Goal: Communication & Community: Answer question/provide support

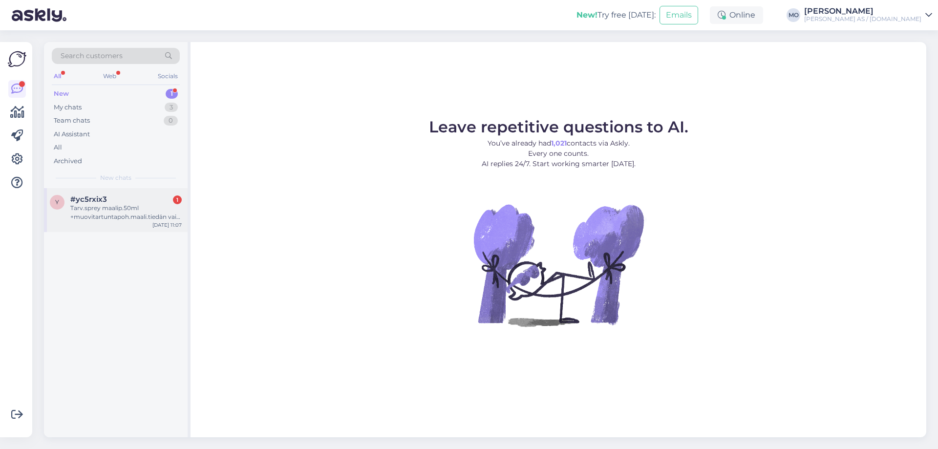
click at [111, 200] on div "#yc5rxix3 1" at bounding box center [125, 199] width 111 height 9
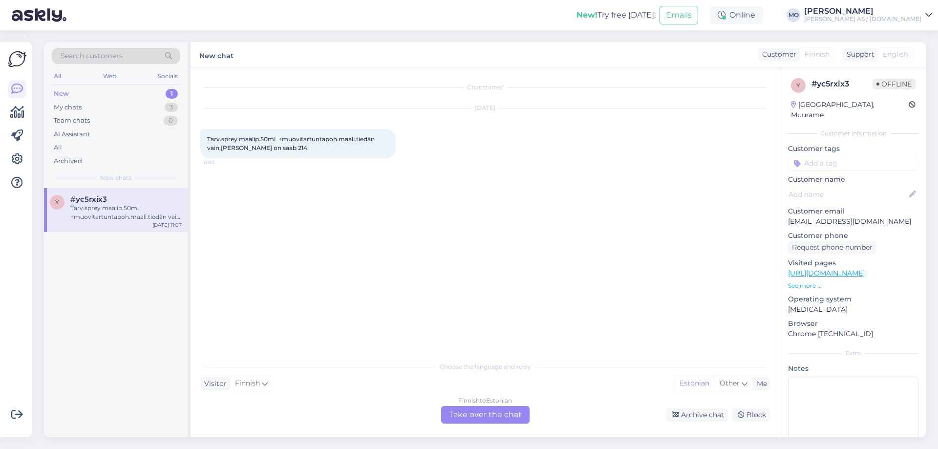
click at [472, 413] on div "Finnish to Estonian Take over the chat" at bounding box center [485, 415] width 88 height 18
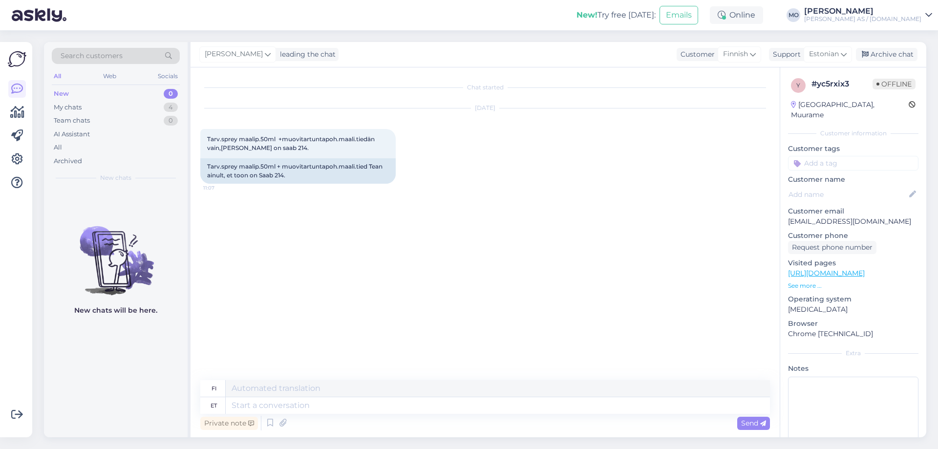
click at [139, 396] on div "New chats will be here." at bounding box center [116, 312] width 144 height 249
drag, startPoint x: 282, startPoint y: 166, endPoint x: 355, endPoint y: 167, distance: 72.8
click at [355, 167] on div "Tarv.sprey maalip.50ml + muovitartuntapoh.maali.tied Tean ainult, et toon on Sa…" at bounding box center [297, 170] width 195 height 25
copy div "muovitartuntapoh.maali"
click at [275, 402] on textarea at bounding box center [498, 405] width 544 height 17
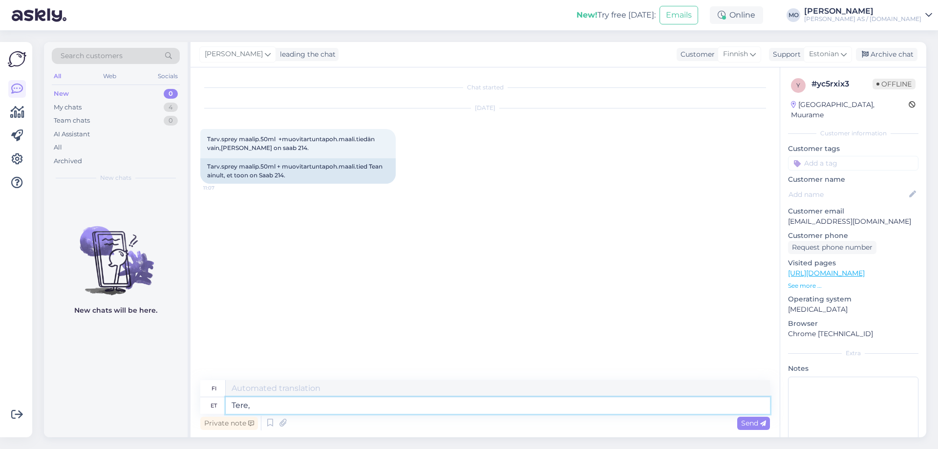
type textarea "Tere, s"
type textarea "Hei,"
type textarea "Tere, saame s"
type textarea "Hei, me voimme."
type textarea "Tere, [PERSON_NAME]"
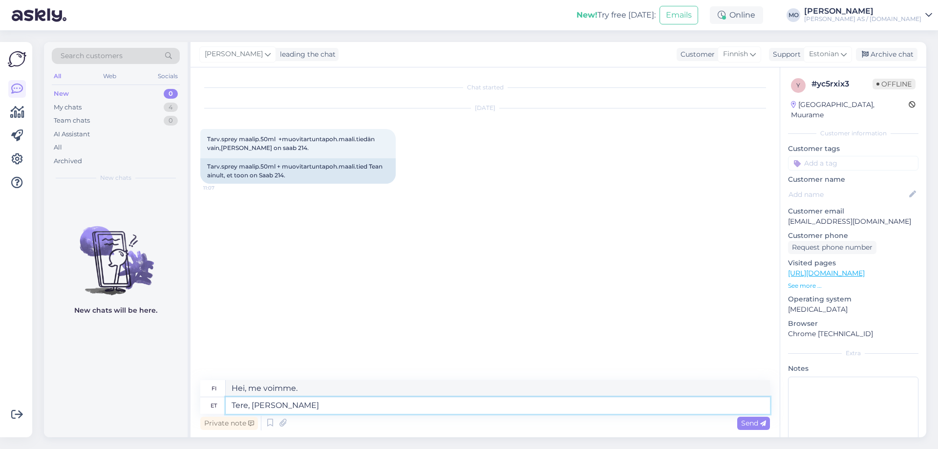
type textarea "Hei, ymmärrämme sen."
type textarea "Tere, saame S"
type textarea "Hei, me voimme."
type textarea "Tere, saame Saab 214"
type textarea "Hei, meillä on Saab 214."
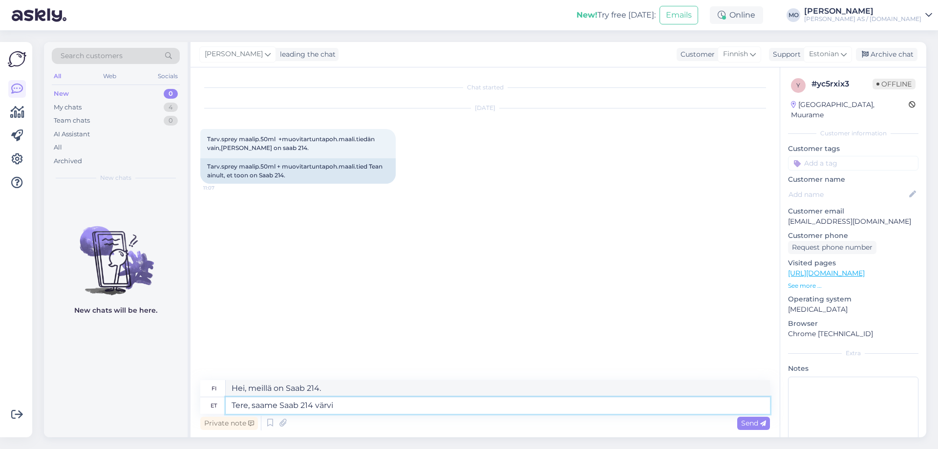
type textarea "Tere, saame Saab 214 värvi"
type textarea "Hei, meillä on Saab 214 -värejä"
type textarea "Tere, saame Saab 214 [PERSON_NAME]."
type textarea "Hei, voimme tehdä Saab 214:n värejä"
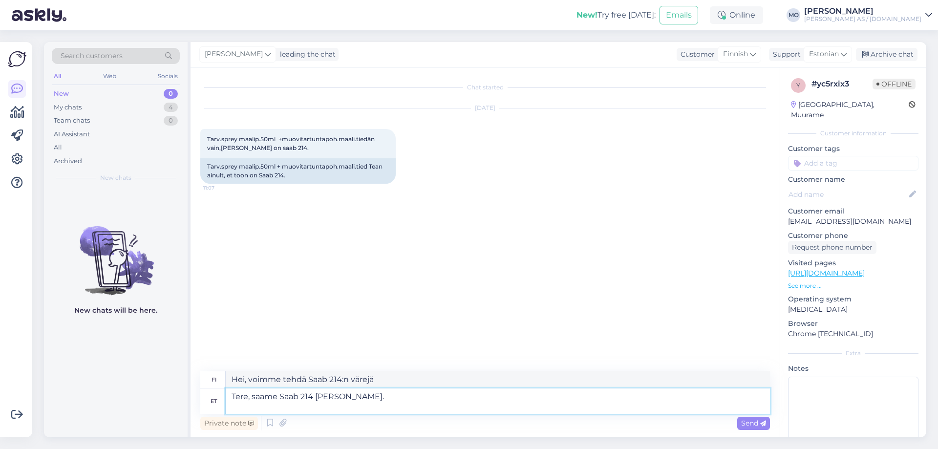
type textarea "Tere, saame Saab 214 [PERSON_NAME]. 5"
type textarea "Hei, voimme tehdä Saab 214:n värejä."
type textarea "Tere, saame Saab 214 [PERSON_NAME]. 50m"
type textarea "Hei, voimme maalata Saab 214:n. 50"
type textarea "Tere, saame Saab 214 [PERSON_NAME]. 50ml"
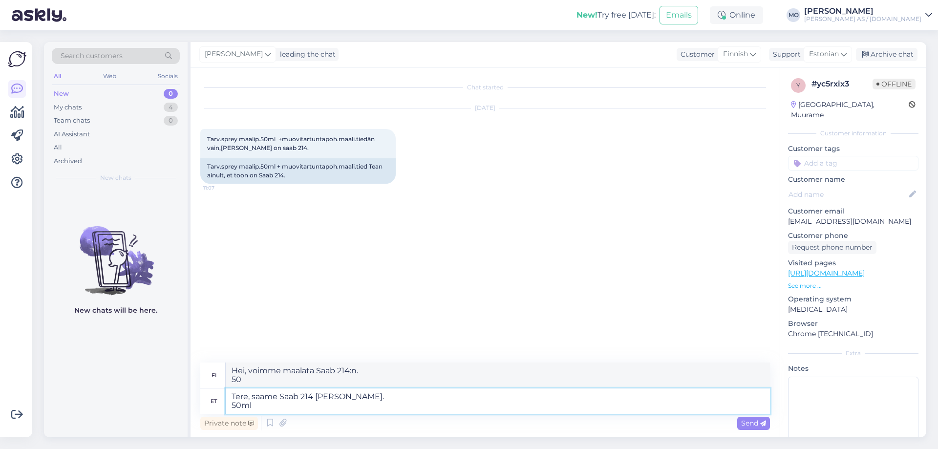
type textarea "Hei, voimme maalata Saab 214:n. 50 ml."
type textarea "Tere, saame Saab 214 [PERSON_NAME]. 50ml paranduspudel:"
type textarea "Hei, voimme maalata Saab 214:n. 50ml korjauspullo:"
paste textarea "[URL][DOMAIN_NAME][PERSON_NAME]"
type textarea "Tere, saame Saab 214 [PERSON_NAME]. 50ml paranduspudel: [URL][DOMAIN_NAME][PERS…"
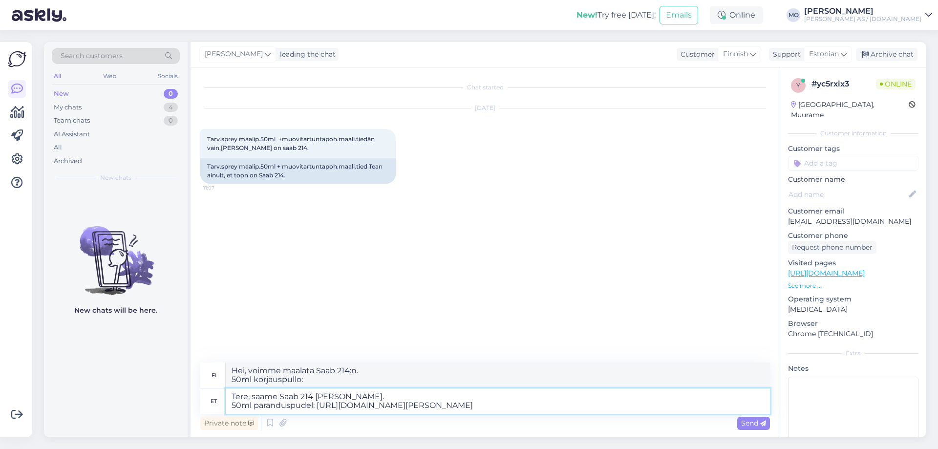
type textarea "Hei, voimme maalata Saab 214:n. 50ml korjauspullo: [URL][DOMAIN_NAME][PERSON_NA…"
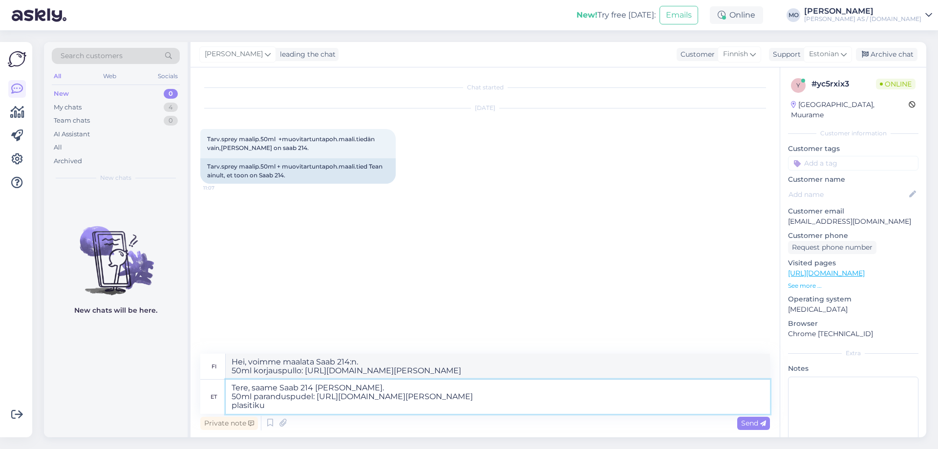
type textarea "Tere, saame Saab 214 [PERSON_NAME]. 50ml paranduspudel: [URL][DOMAIN_NAME][PERS…"
type textarea "Hei, voimme maalata Saab 214:n. 50ml korjauspullo: [URL][DOMAIN_NAME][PERSON_NA…"
type textarea "Tere, saame Saab 214 [PERSON_NAME]. 50ml paranduspudel: [URL][DOMAIN_NAME][PERS…"
type textarea "Hei, voimme maalata Saab 214:n. 50ml korjauspullo: [URL][DOMAIN_NAME][PERSON_NA…"
type textarea "Tere, saame Saab 214 [PERSON_NAME]. 50ml paranduspudel: [URL][DOMAIN_NAME][PERS…"
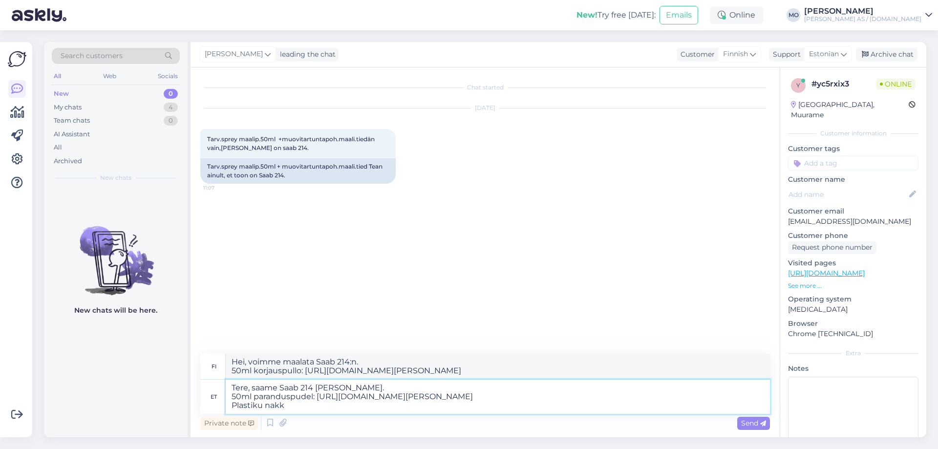
type textarea "Hei, voimme maalata Saab 214:n. 50ml korjauspullo: [URL][DOMAIN_NAME][PERSON_NA…"
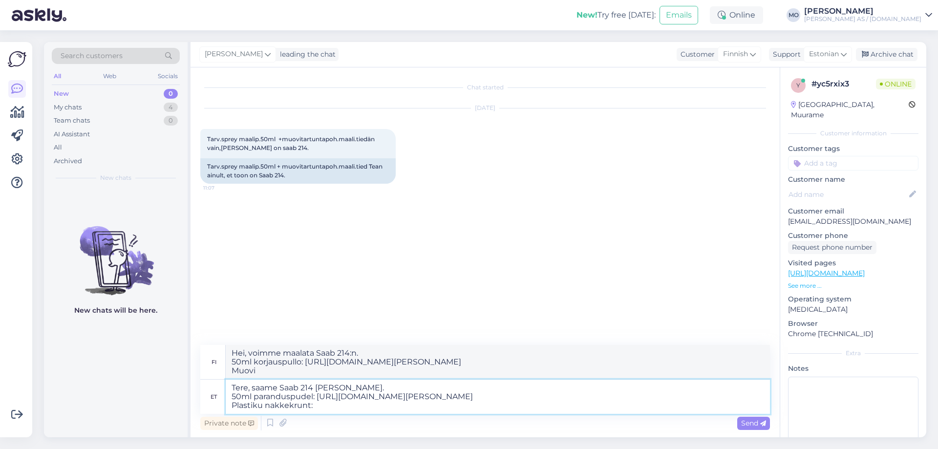
type textarea "Tere, saame Saab 214 [PERSON_NAME]. 50ml paranduspudel: [URL][DOMAIN_NAME][PERS…"
type textarea "Hei, voimme maalata Saab 214:n. 50ml korjauspullo: [URL][DOMAIN_NAME][PERSON_NA…"
drag, startPoint x: 261, startPoint y: 369, endPoint x: 298, endPoint y: 370, distance: 36.7
click at [298, 370] on textarea "Hei, voimme maalata Saab 214:n. 50ml korjauspullo: [URL][DOMAIN_NAME][PERSON_NA…" at bounding box center [498, 362] width 544 height 34
click at [317, 404] on textarea "Tere, saame Saab 214 [PERSON_NAME]. 50ml paranduspudel: [URL][DOMAIN_NAME][PERS…" at bounding box center [498, 396] width 544 height 34
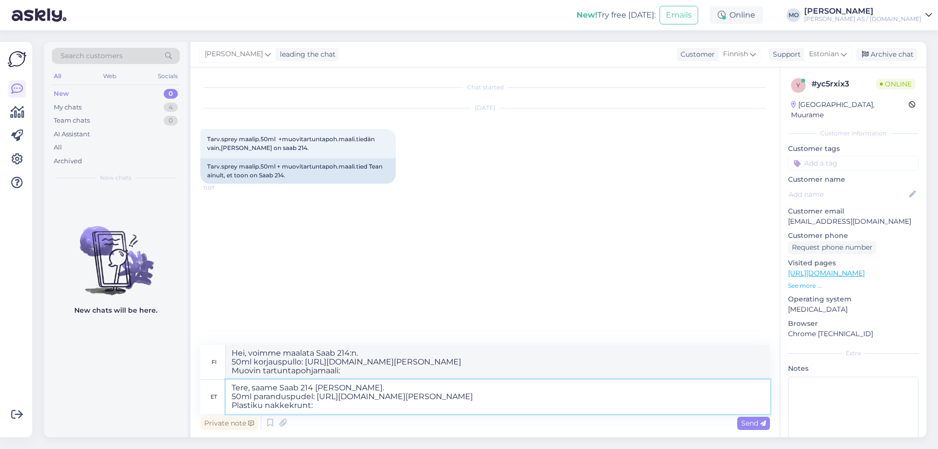
paste textarea "[URL][DOMAIN_NAME]"
type textarea "Tere, saame Saab 214 [PERSON_NAME]. 50ml paranduspudel: [URL][DOMAIN_NAME][PERS…"
type textarea "Hei, voimme maalata Saab 214:n. 50ml korjauspullo: [URL][DOMAIN_NAME][PERSON_NA…"
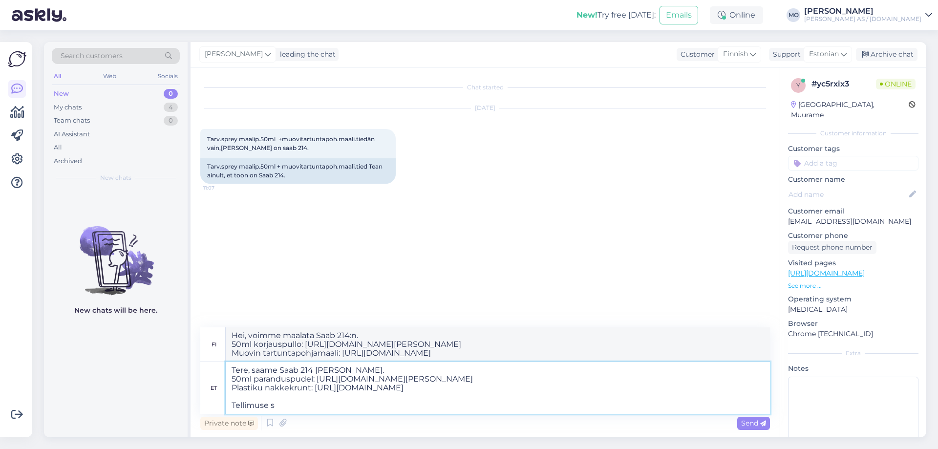
type textarea "Tere, saame Saab 214 [PERSON_NAME]. 50ml paranduspudel: [URL][DOMAIN_NAME][PERS…"
type textarea "Hei, voimme maalata Saab 214:n. 50ml korjauspullo: [URL][DOMAIN_NAME][PERSON_NA…"
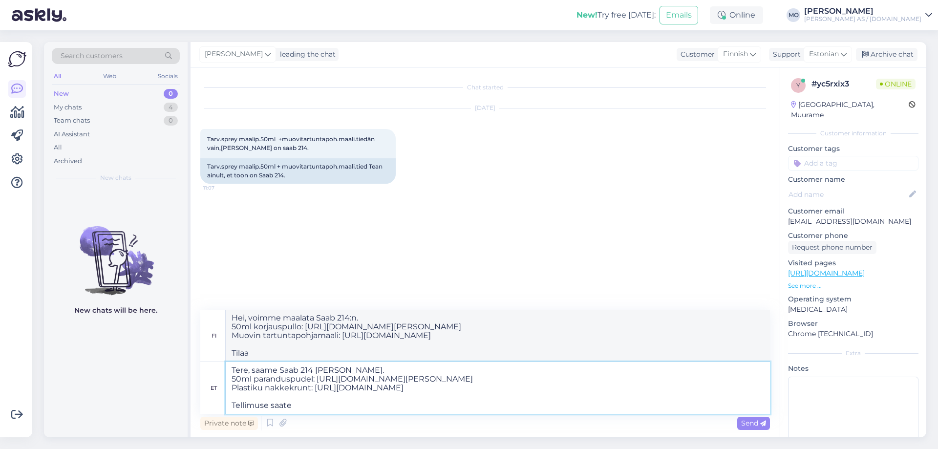
type textarea "Tere, saame Saab 214 [PERSON_NAME]. 50ml paranduspudel: [URL][DOMAIN_NAME][PERS…"
type textarea "Hei, voimme maalata Saab 214:n. 50ml korjauspullo: [URL][DOMAIN_NAME][PERSON_NA…"
type textarea "Tere, saame Saab 214 [PERSON_NAME]. 50ml paranduspudel: [URL][DOMAIN_NAME][PERS…"
type textarea "Hei, voimme maalata Saab 214:n. 50ml korjauspullo: [URL][DOMAIN_NAME][PERSON_NA…"
type textarea "Tere, saame Saab 214 [PERSON_NAME]. 50ml paranduspudel: [URL][DOMAIN_NAME][PERS…"
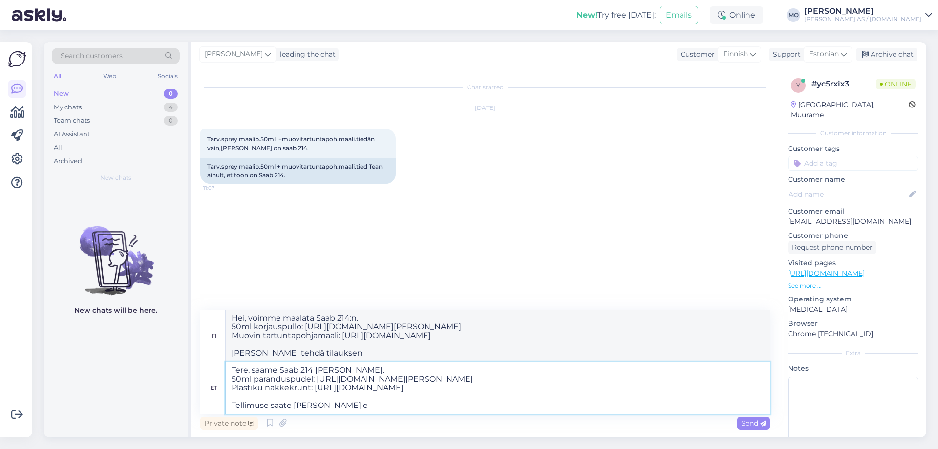
type textarea "Hei, voimme maalata Saab 214:n. 50ml korjauspullo: [URL][DOMAIN_NAME][PERSON_NA…"
type textarea "Tere, saame Saab 214 [PERSON_NAME]. 50ml paranduspudel: [URL][DOMAIN_NAME][PERS…"
type textarea "Hei, voimme maalata Saab 214:n 50ml korjauspullo: [URL][DOMAIN_NAME][PERSON_NAM…"
type textarea "Tere, saame Saab 214 [PERSON_NAME]. 50ml paranduspudel: [URL][DOMAIN_NAME][PERS…"
click at [766, 424] on div "Send" at bounding box center [753, 423] width 33 height 13
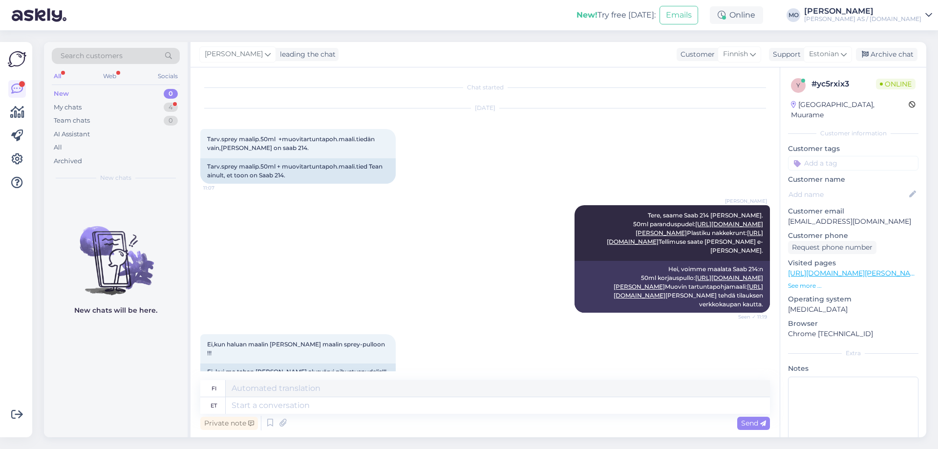
scroll to position [46, 0]
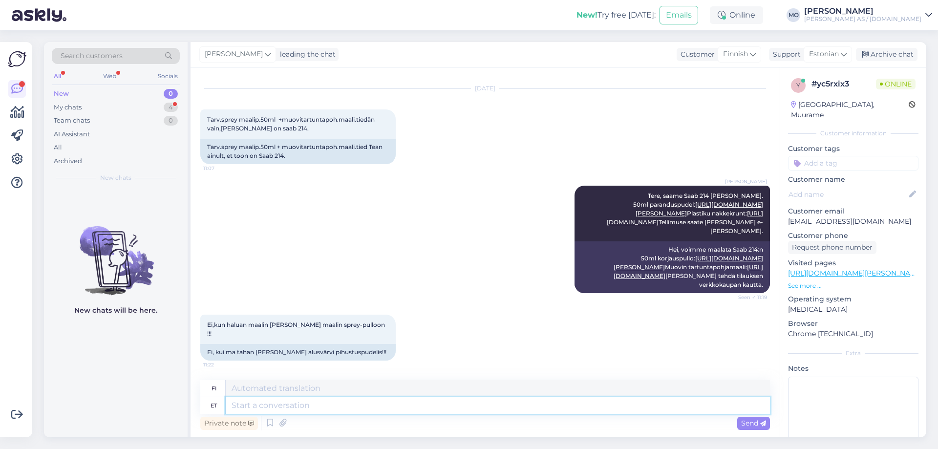
click at [252, 407] on textarea at bounding box center [498, 405] width 544 height 17
type textarea "Aerosooli v"
type textarea "Aerosoli"
type textarea "Aerosooli värv"
type textarea "aerosolimaali"
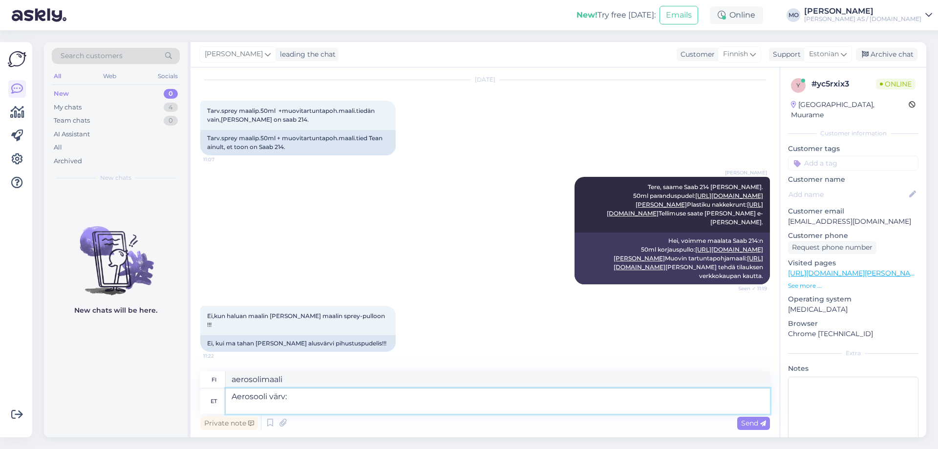
type textarea "Aerosooli värv: H"
type textarea "Aerosolin väri:"
type textarea "Aerosooli värv: Hall k"
type textarea "Aerosolin väri: Harmaa"
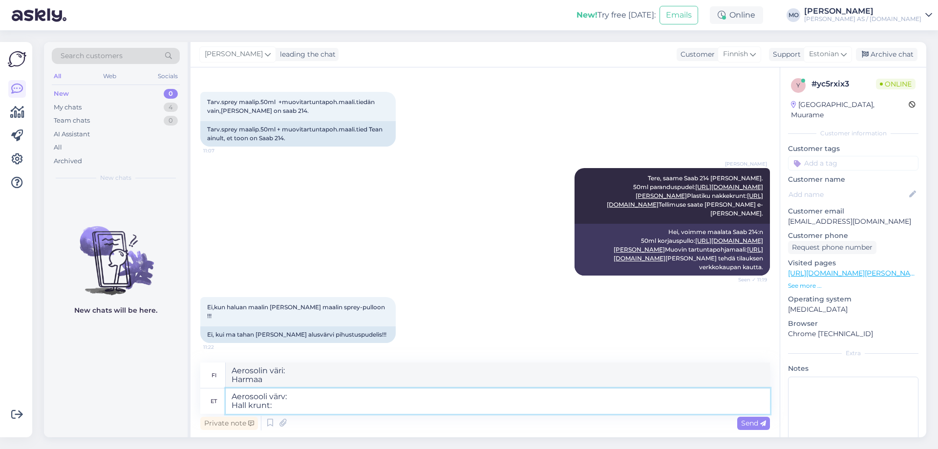
type textarea "Aerosooli värv: Hall krunt:"
type textarea "Aerosolin väri: Harmaa pohjamaali:"
click at [294, 401] on textarea "Aerosooli värv: Hall krunt:" at bounding box center [498, 400] width 544 height 25
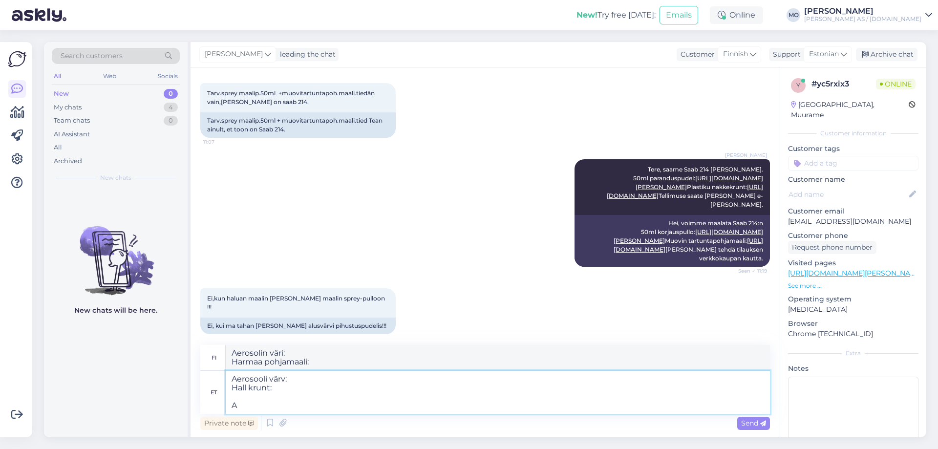
type textarea "Aerosooli värv: Hall krunt: An"
type textarea "Aerosolin väri: Harmaa pohjamaali: A"
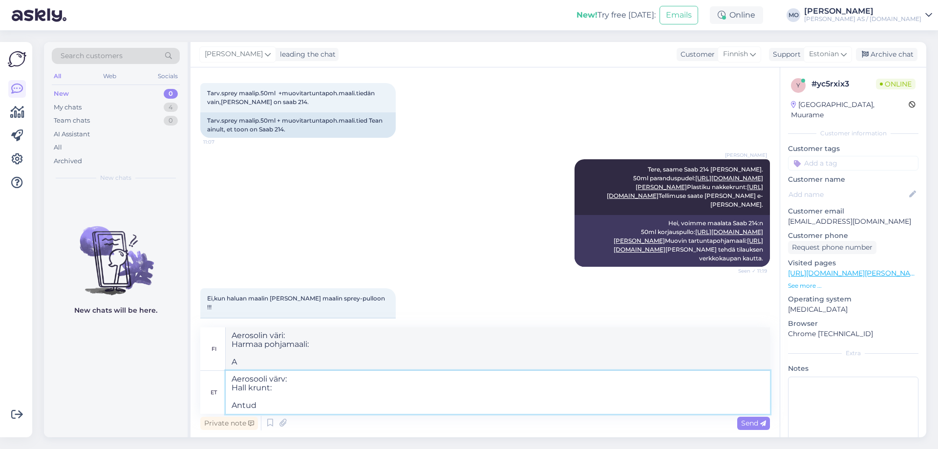
type textarea "Aerosooli värv: Hall krunt: Antud v"
type textarea "Aerosolin väri: Harmaa pohjamaali: [GEOGRAPHIC_DATA]"
type textarea "Aerosooli värv: Hall krunt: Antud värv"
type textarea "Aerosolin väri: Harmaa pohjamaali: Annettu väri"
type textarea "Aerosooli värv: Hall krunt: Antud värv vajab"
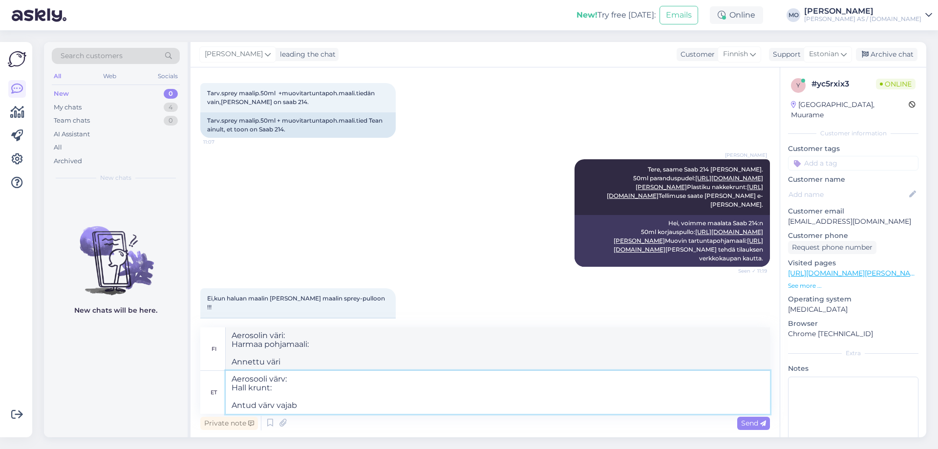
type textarea "Suihkumaali: Harmaa pohjamaali: [PERSON_NAME] vaatii"
type textarea "Aerosooli värv: Hall krunt: Antud värv vajab ka"
type textarea "Suihkumaali: Harmaa pohjamaali: [PERSON_NAME] vaatii myös"
type textarea "Aerosooli värv: Hall krunt: Antud värv vajab ka lakki"
type textarea "Suihkumaali: Harmaa pohjamaali: Tämä väri vaatii myös lakkauksen"
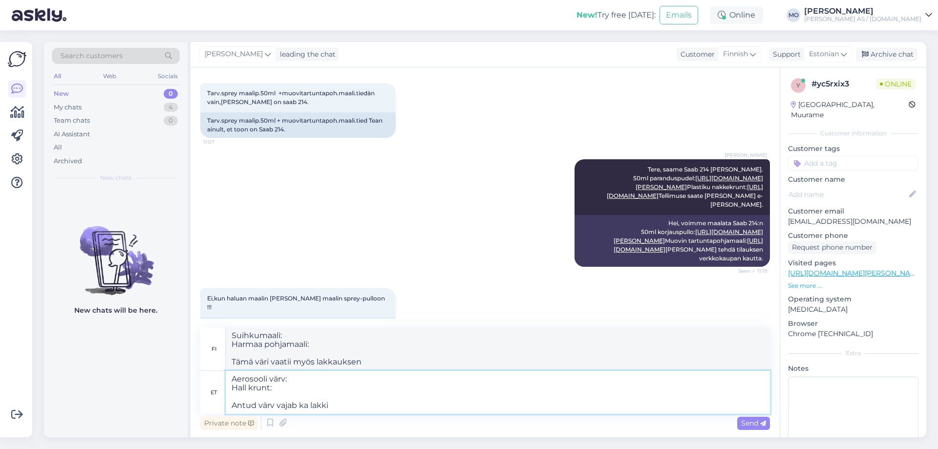
type textarea "Aerosooli värv: Hall krunt: Antud värv vajab ka lakki v"
type textarea "Suihkumaali: Harmaa pohjamaali: Tämä väri vaatii myös lakan tai"
type textarea "Aerosooli värv: Hall krunt: Antud värv vajab ka lakki"
type textarea "Suihkumaali: Harmaa pohjamaali: Tämä väri vaatii myös lakkauksen"
type textarea "Aerosooli värv: Hall krunt: Antud värv vajab ka lakki [PERSON_NAME],"
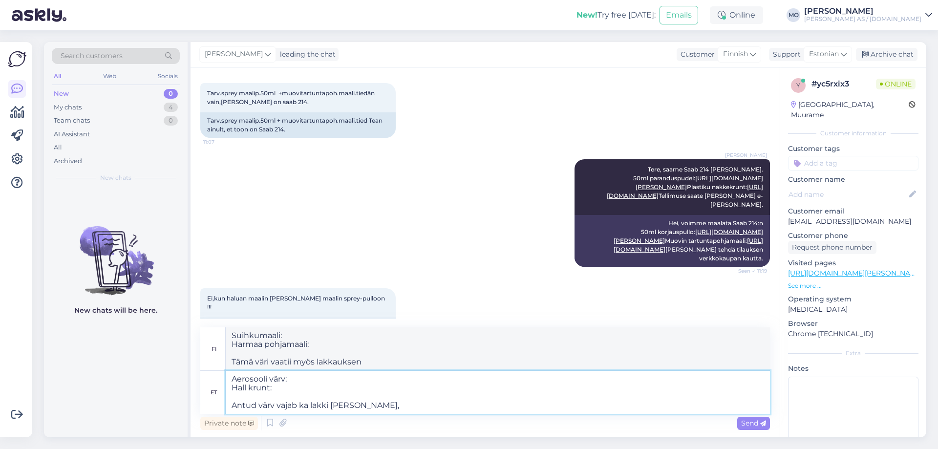
type textarea "Suihkumaali: Harmaa pohjamaali: Myös tämä väri vaatii pintamaalin,"
type textarea "Aerosooli värv: Hall krunt: Antud värv vajab ka lakki [PERSON_NAME], kõige s"
type textarea "Suihkumaali: Harmaa pohjamaali: [PERSON_NAME] vaatii myös pintamaalin, useimmat"
type textarea "Aerosooli värv: Hall krunt: Antud värv vajab ka lakki [PERSON_NAME], kõige sood…"
type textarea "Suihkumaali: Harmaa pohjamaali: Tämä väri vaatii myös pintamaalin, joka on edul…"
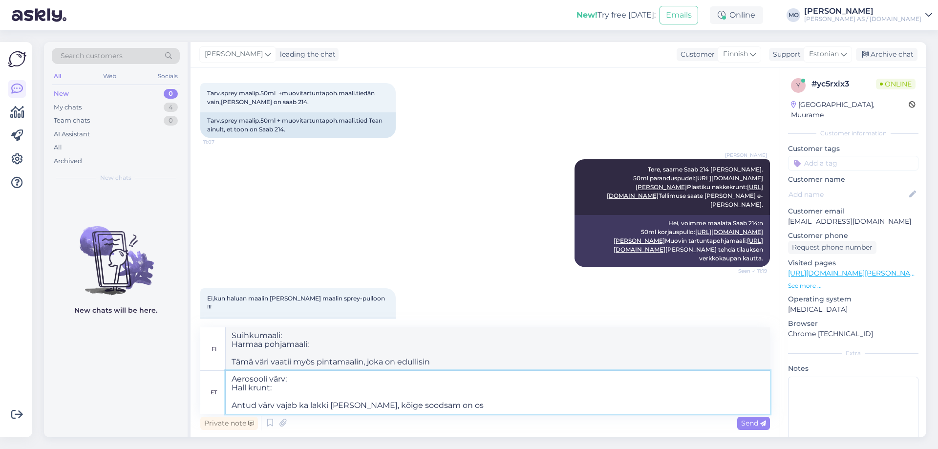
type textarea "Aerosooli värv: Hall krunt: Antud värv vajab ka lakki [PERSON_NAME], kõige sood…"
type textarea "Suihkumaali: Harmaa pohjamaali: [PERSON_NAME] vaatii myös pintamaalin, edullisi…"
type textarea "Aerosooli värv: Hall krunt: Antud värv vajab ka lakki [PERSON_NAME], kõige sood…"
type textarea "Suihkumaali: Harmaa pohjamaali: [PERSON_NAME] vaatii myös pintamaalin, halvinta…"
type textarea "Aerosooli värv: Hall krunt: Antud värv vajab ka lakki [PERSON_NAME], kõige sood…"
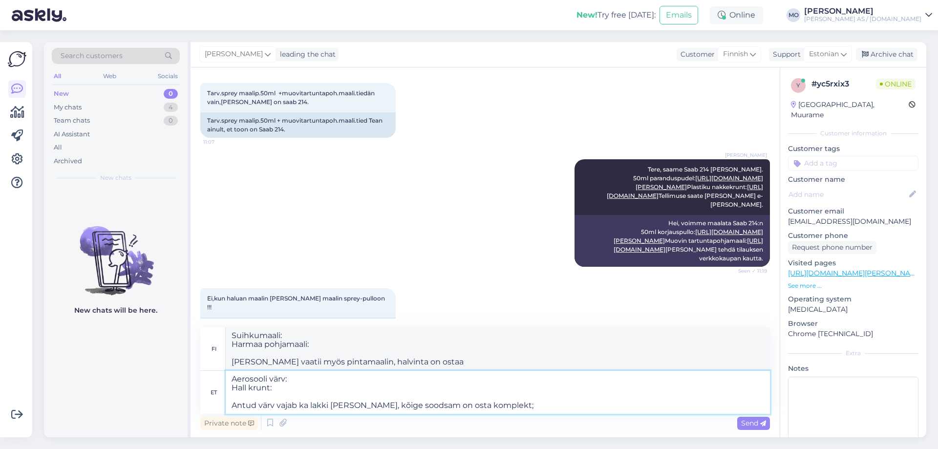
type textarea "Suihkumaali: Harmaa pohjamaali: [PERSON_NAME] vaatii myös pintamaalin, edullisi…"
type textarea "Aerosooli värv: Hall krunt: Antud värv vajab ka lakki [PERSON_NAME], kõige sood…"
type textarea "Suihkumaali: Harmaa pohjamaali: [PERSON_NAME] vaatii myös pintamaalin, halvin v…"
type textarea "Aerosooli värv: Hall krunt: Antud värv vajab ka lakki [PERSON_NAME], kõige sood…"
type textarea "Suihkumaali: Harmaa pohjamaali: [PERSON_NAME] vaatii myös pintamaalin, edullisi…"
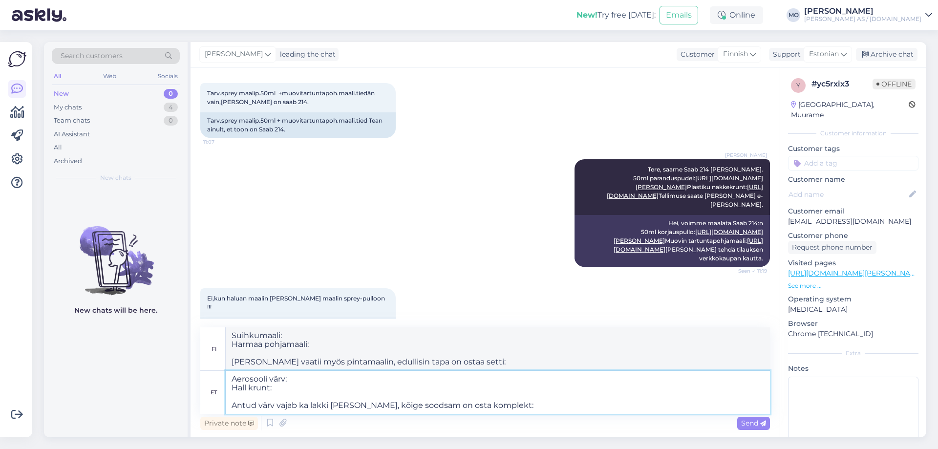
scroll to position [99, 0]
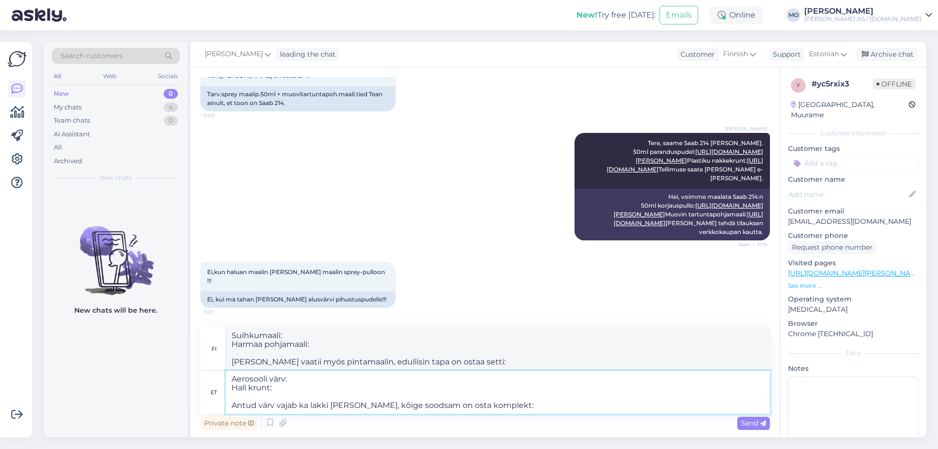
paste textarea "[URL][DOMAIN_NAME]"
type textarea "Aerosooli värv: Hall krunt: Antud värv vajab ka lakki [PERSON_NAME], kõige sood…"
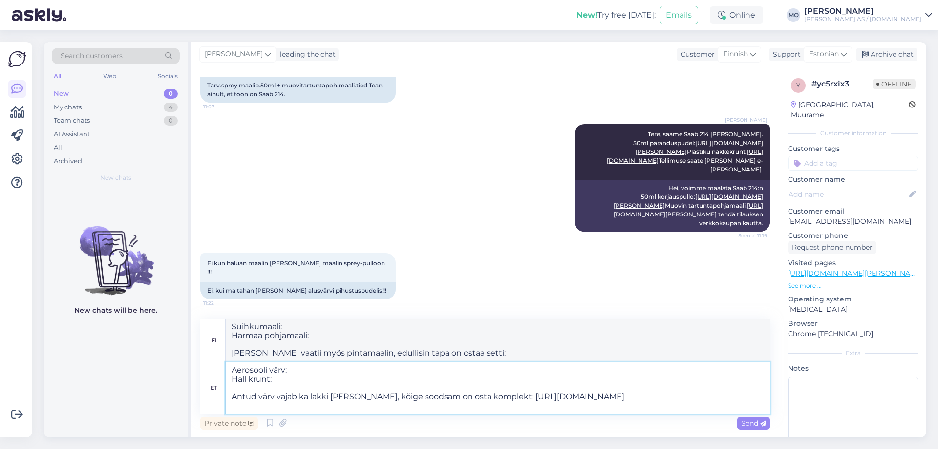
type textarea "Suihkumaali: Harmaa pohjamaali: [PERSON_NAME] vaatii myös lakkauksen, edullisin…"
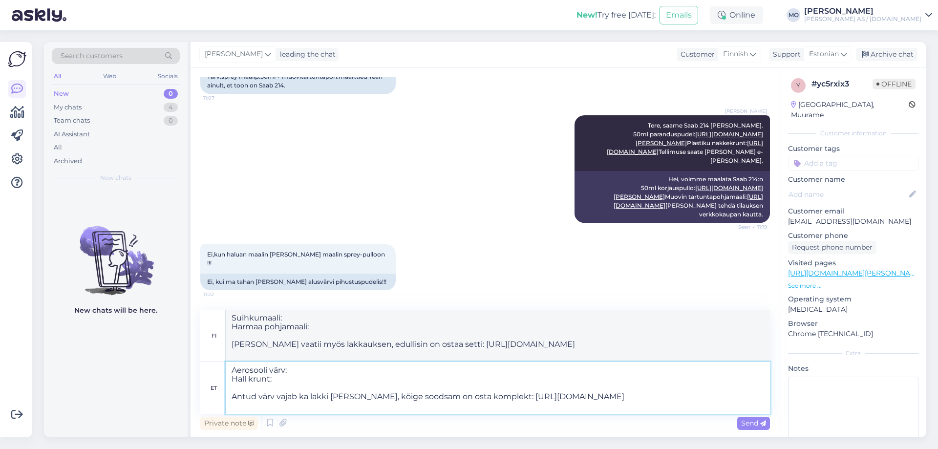
click at [299, 366] on textarea "Aerosooli värv: Hall krunt: Antud värv vajab ka lakki [PERSON_NAME], kõige sood…" at bounding box center [498, 388] width 544 height 52
paste textarea "[URL][DOMAIN_NAME]"
type textarea "Aerosooli värv: [URL][DOMAIN_NAME] Hall krunt: Antud värv vajab ka lakki [PERSO…"
type textarea "Suihkumaali: [URL][DOMAIN_NAME] Harmaa pohjamaali: [PERSON_NAME] vaatii myös la…"
click at [293, 382] on textarea "Aerosooli värv: [URL][DOMAIN_NAME] Hall krunt: Antud värv vajab ka lakki [PERSO…" at bounding box center [498, 388] width 544 height 52
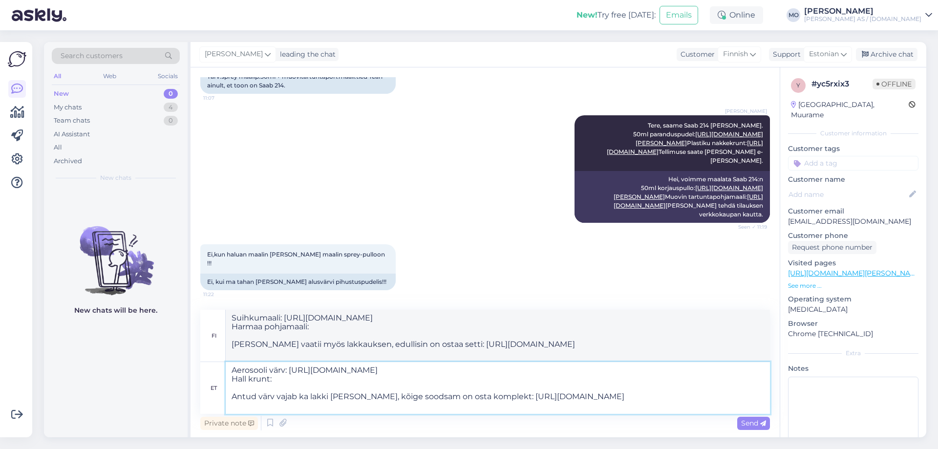
paste textarea "[URL][DOMAIN_NAME]"
type textarea "Aerosooli värv: [URL][DOMAIN_NAME] Hall krunt: [URL][DOMAIN_NAME] Antud värv va…"
type textarea "Suihkumaali: [URL][DOMAIN_NAME] Harmaa pohjamaali: [URL][DOMAIN_NAME] [PERSON_N…"
type textarea "Aerosooli värv: [URL][DOMAIN_NAME] Hall krunt: [URL][DOMAIN_NAME] Antud värv va…"
click at [763, 424] on icon at bounding box center [763, 423] width 6 height 6
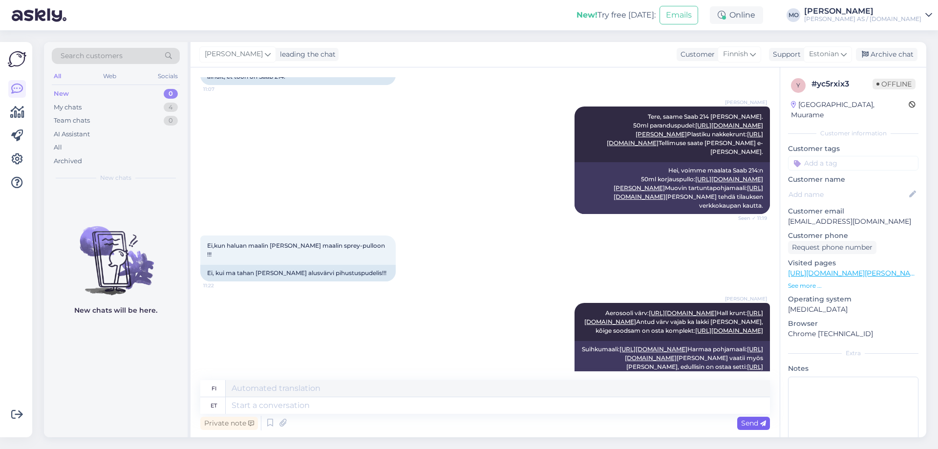
scroll to position [0, 0]
